Goal: Information Seeking & Learning: Learn about a topic

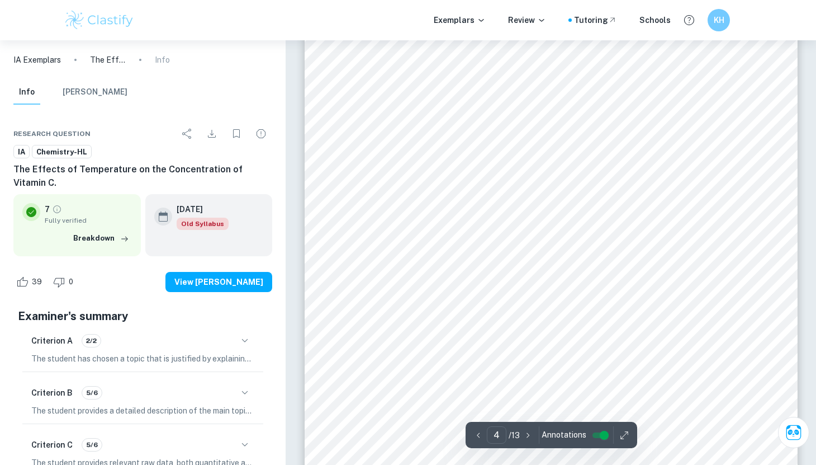
scroll to position [2342, 0]
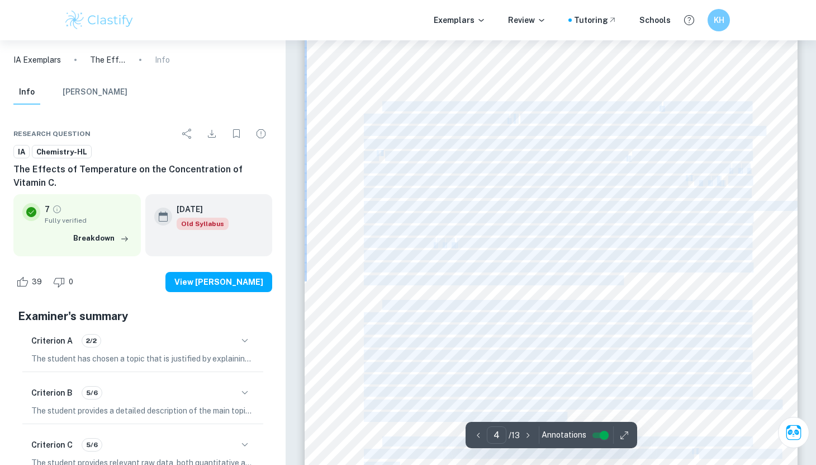
drag, startPoint x: 379, startPoint y: 105, endPoint x: 384, endPoint y: 105, distance: 5.6
click at [384, 105] on div "concentration of [MEDICAL_DATA] was determined, as mentioned, through iodometri…" at bounding box center [551, 244] width 493 height 697
copy div "To begin, the materials were chosen to make the solutions. Firstly the I 2 solu…"
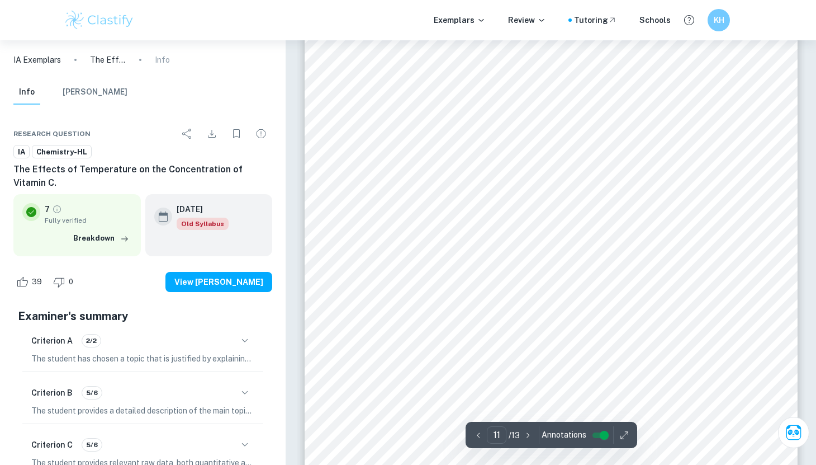
scroll to position [7176, 0]
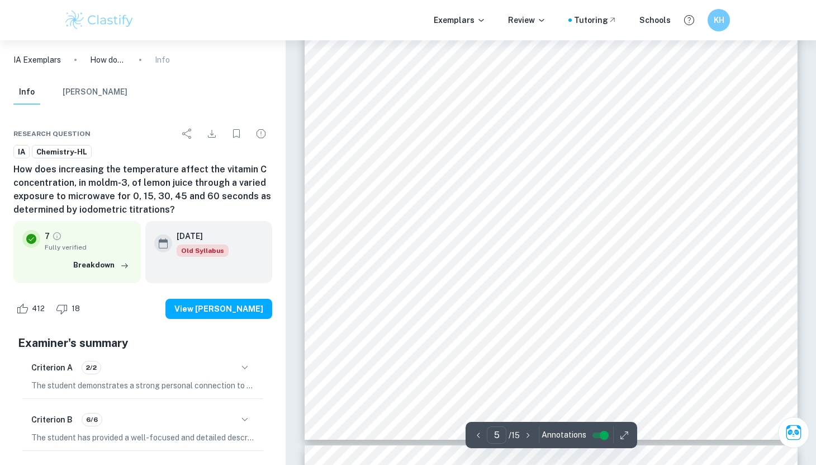
scroll to position [3216, 0]
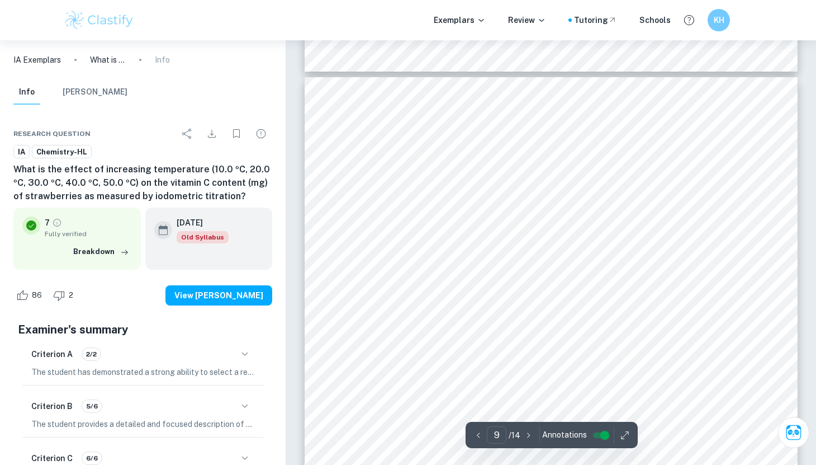
scroll to position [5672, 0]
